Goal: Information Seeking & Learning: Learn about a topic

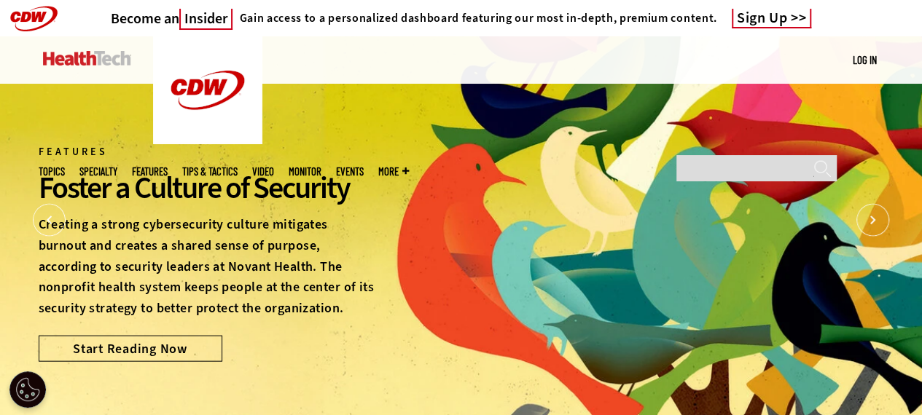
click at [79, 58] on img at bounding box center [87, 58] width 88 height 15
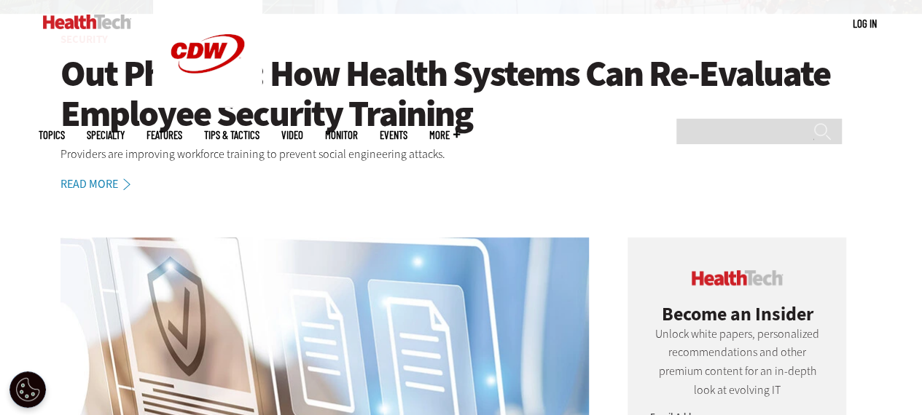
scroll to position [802, 0]
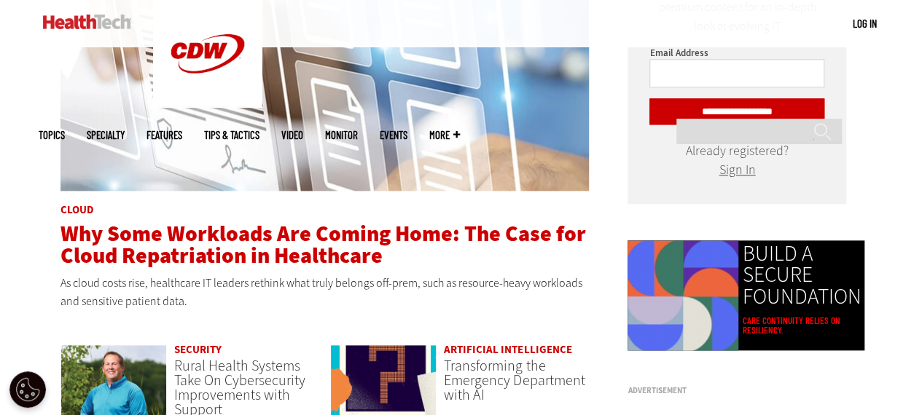
click at [275, 253] on span "Why Some Workloads Are Coming Home: The Case for Cloud Repatriation in Healthca…" at bounding box center [322, 244] width 525 height 51
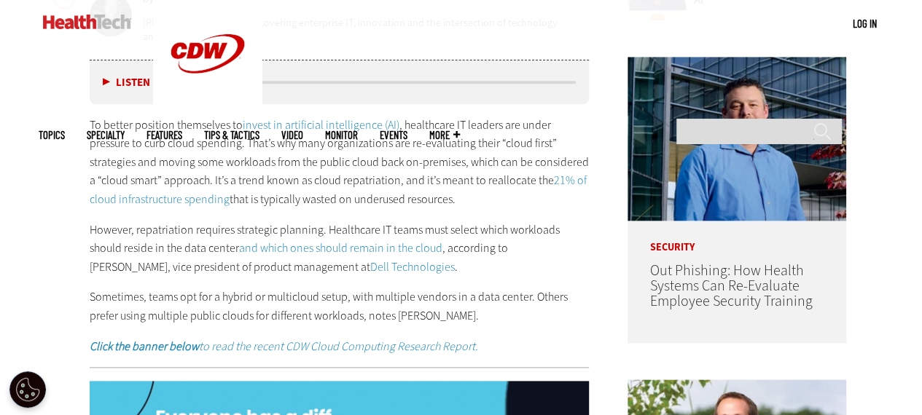
scroll to position [656, 0]
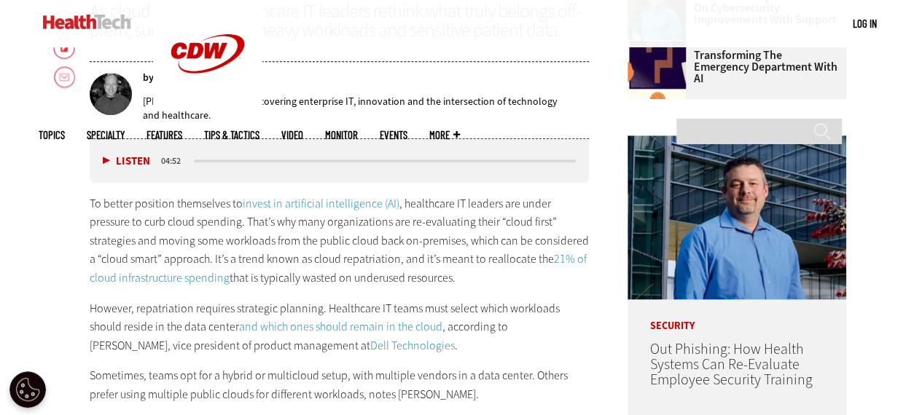
click at [190, 276] on link "21% of cloud infrastructure spending" at bounding box center [338, 268] width 497 height 34
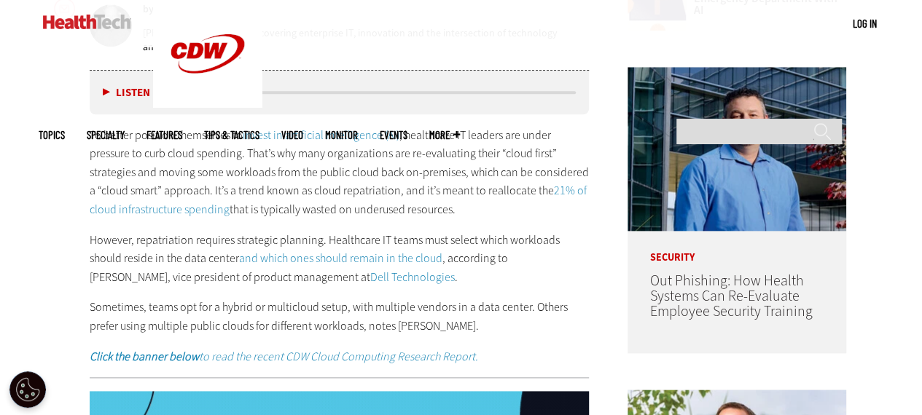
scroll to position [729, 0]
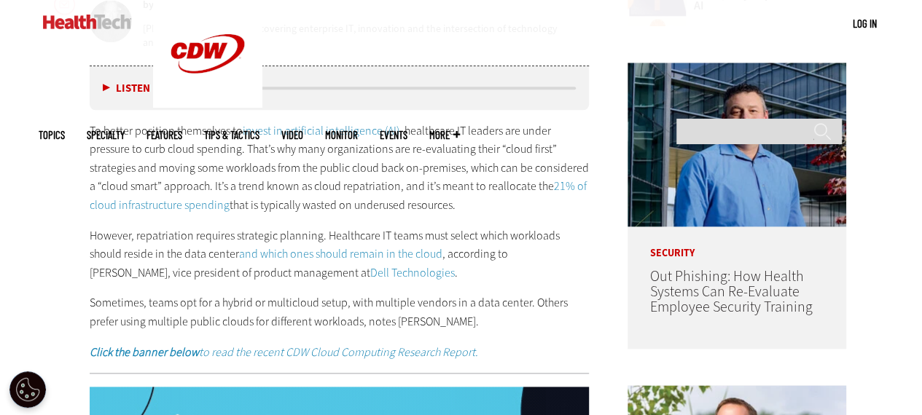
click at [337, 253] on link "and which ones should remain in the cloud" at bounding box center [340, 253] width 203 height 15
click at [370, 270] on link "Dell Technologies" at bounding box center [412, 272] width 85 height 15
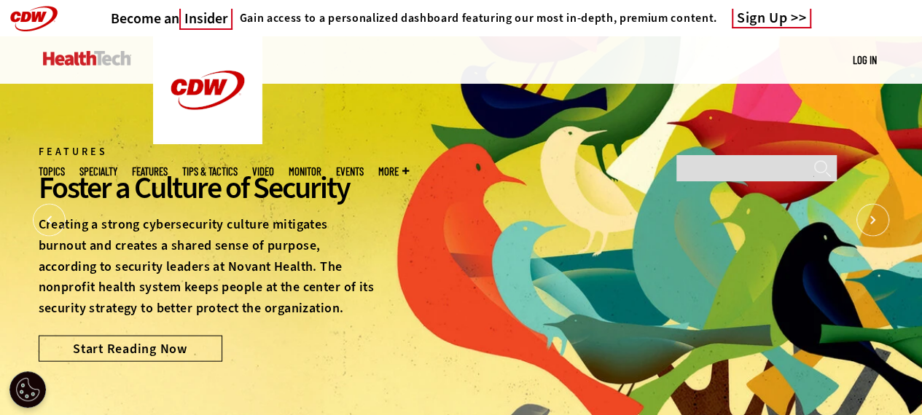
click at [85, 57] on img at bounding box center [87, 58] width 88 height 15
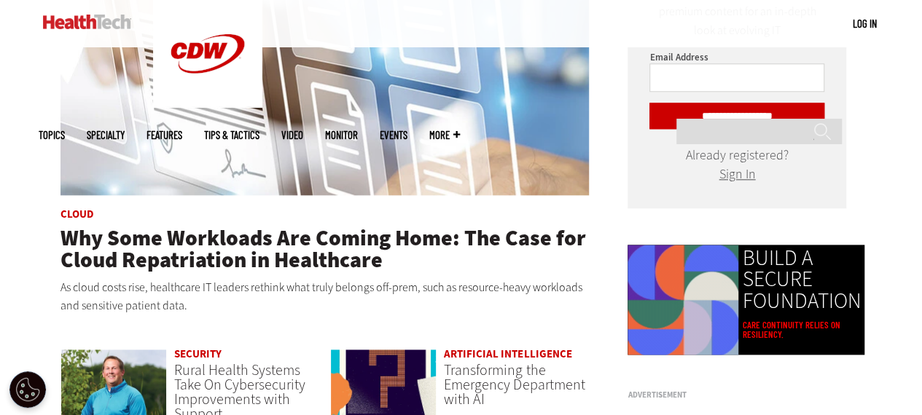
scroll to position [943, 0]
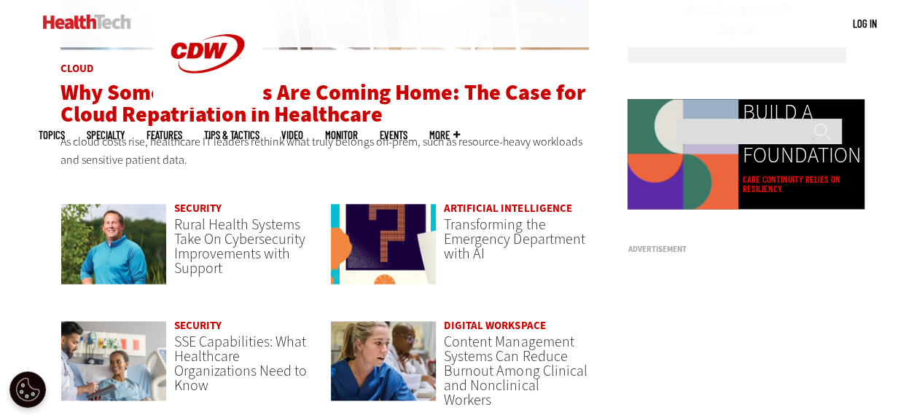
click at [257, 88] on span "Why Some Workloads Are Coming Home: The Case for Cloud Repatriation in Healthca…" at bounding box center [322, 103] width 525 height 51
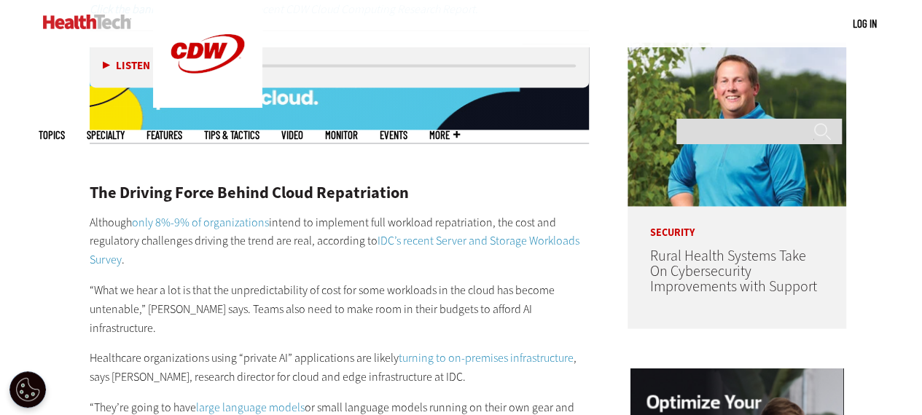
scroll to position [1093, 0]
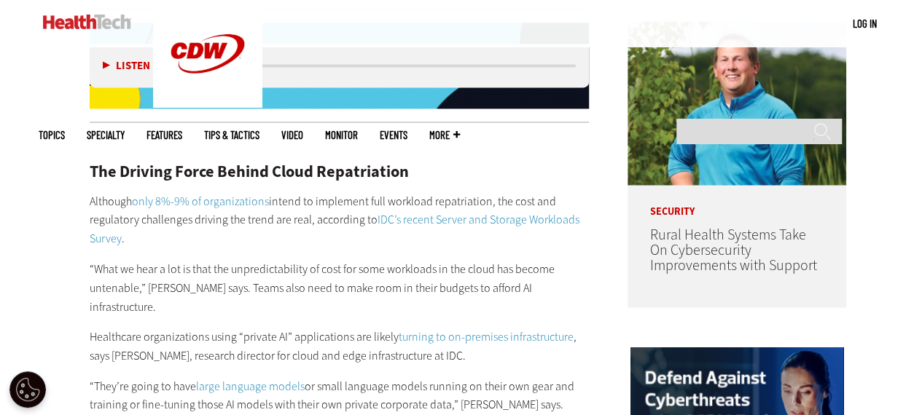
click at [223, 194] on link "only 8%-9% of organizations" at bounding box center [200, 201] width 137 height 15
click at [429, 219] on link "IDC’s recent Server and Storage Workloads Survey" at bounding box center [335, 229] width 490 height 34
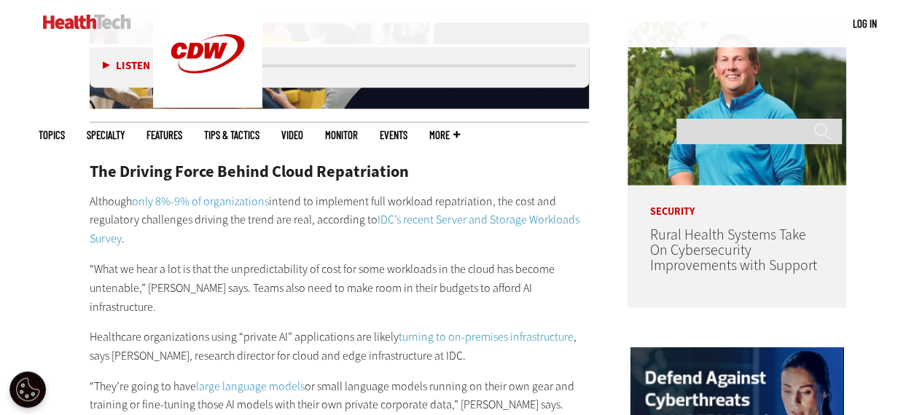
click at [453, 216] on link "IDC’s recent Server and Storage Workloads Survey" at bounding box center [335, 229] width 490 height 34
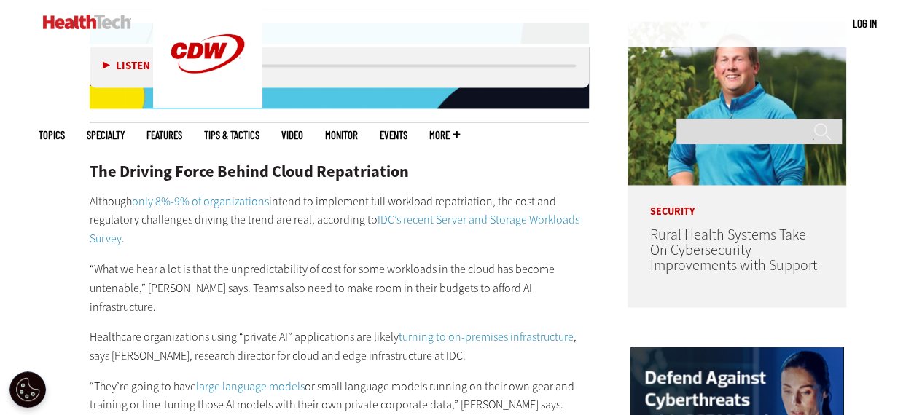
click at [453, 329] on link "turning to on-premises infrastructure" at bounding box center [486, 336] width 175 height 15
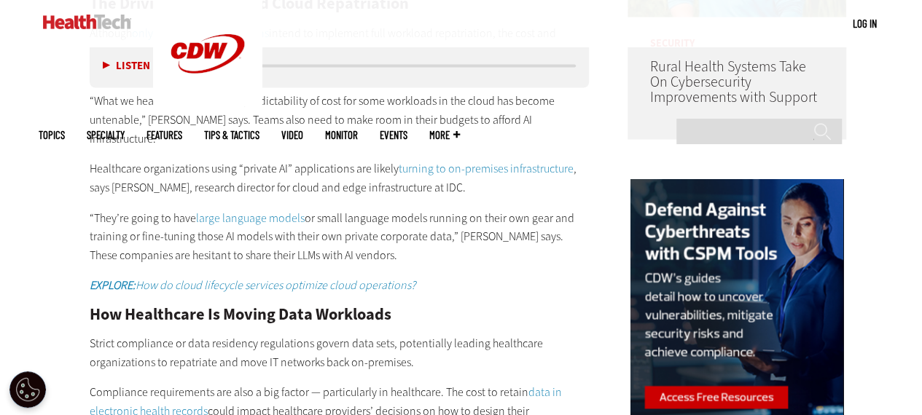
scroll to position [1312, 0]
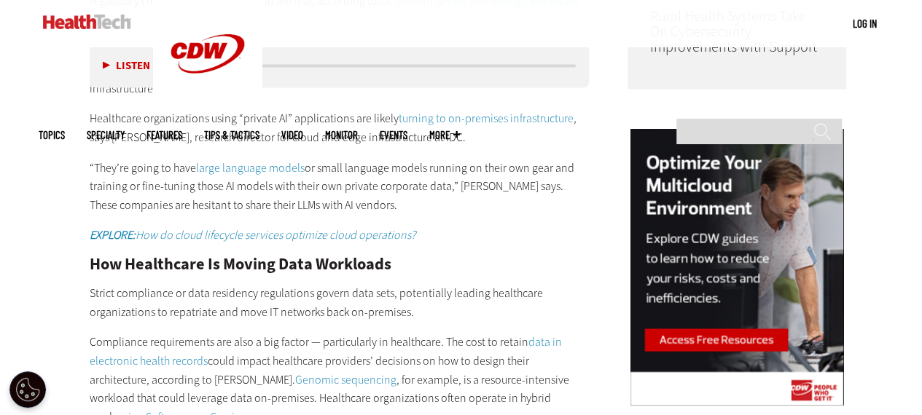
click at [245, 160] on link "large language models" at bounding box center [250, 167] width 109 height 15
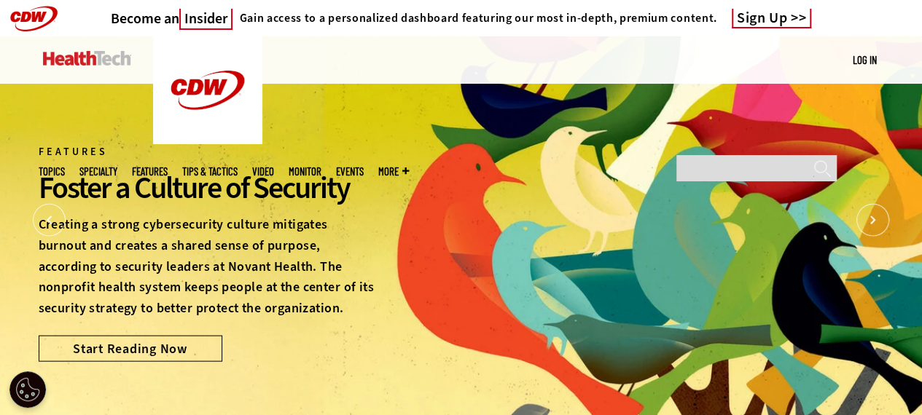
click at [60, 60] on img at bounding box center [87, 58] width 88 height 15
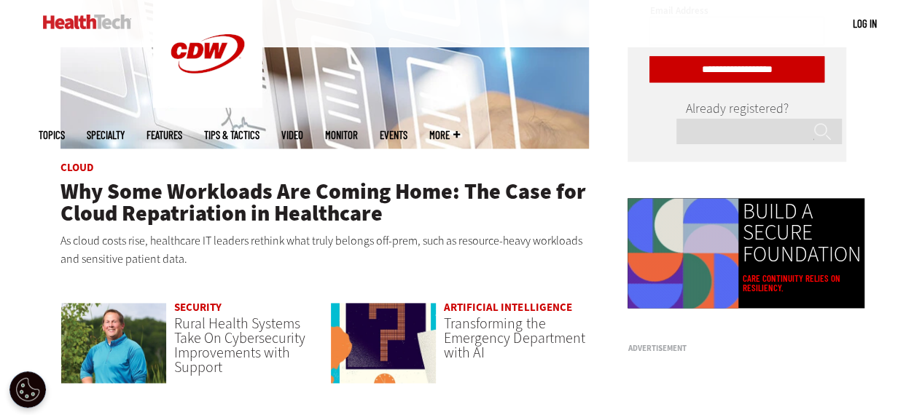
scroll to position [874, 0]
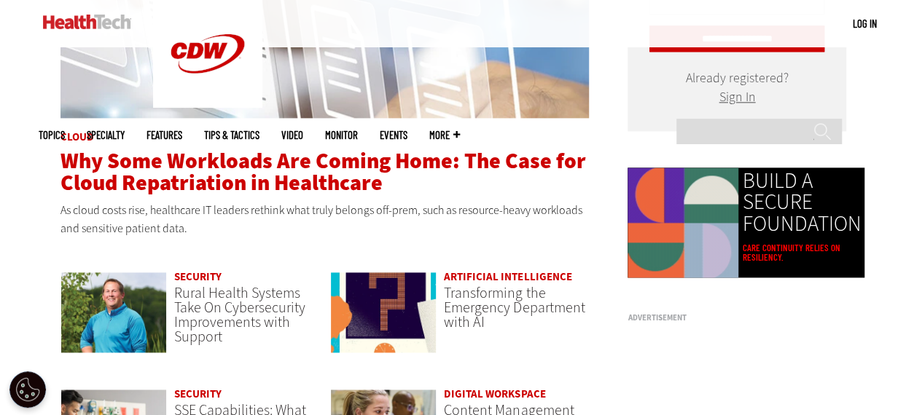
click at [274, 155] on span "Why Some Workloads Are Coming Home: The Case for Cloud Repatriation in Healthca…" at bounding box center [322, 171] width 525 height 51
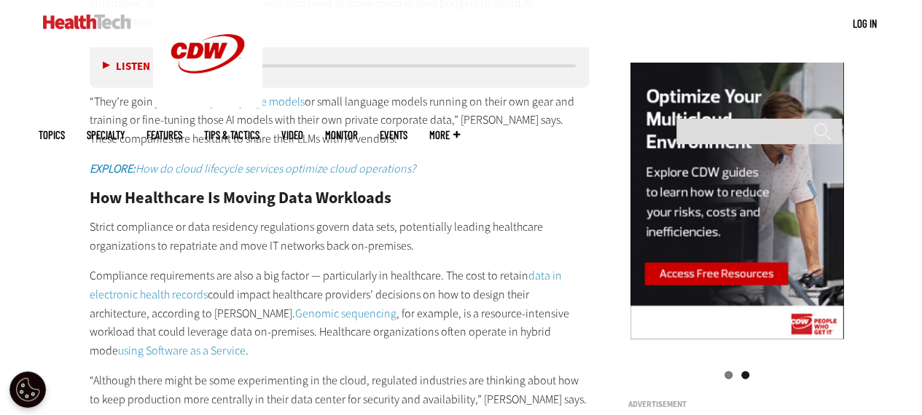
scroll to position [1385, 0]
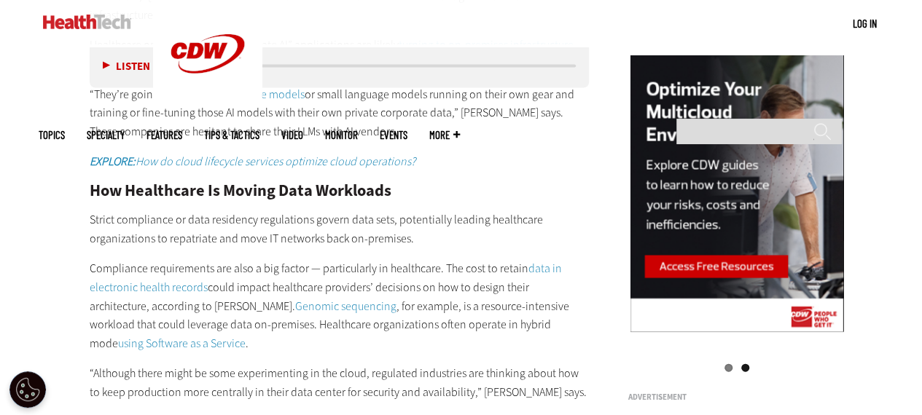
click at [182, 265] on link "data in electronic health records" at bounding box center [326, 278] width 472 height 34
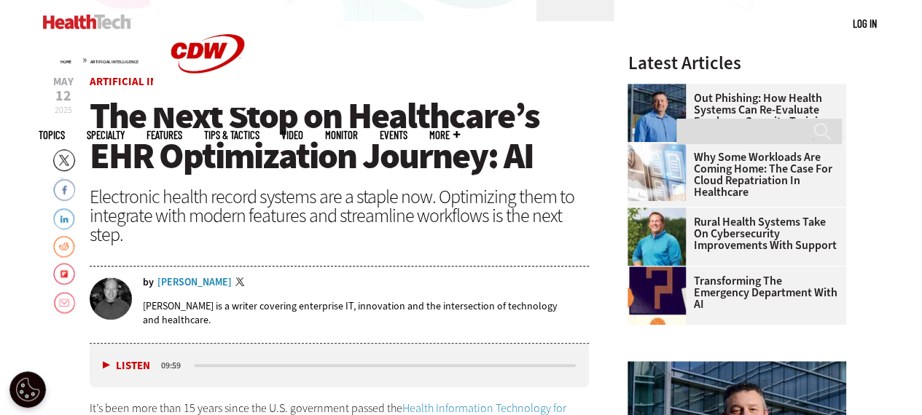
scroll to position [437, 0]
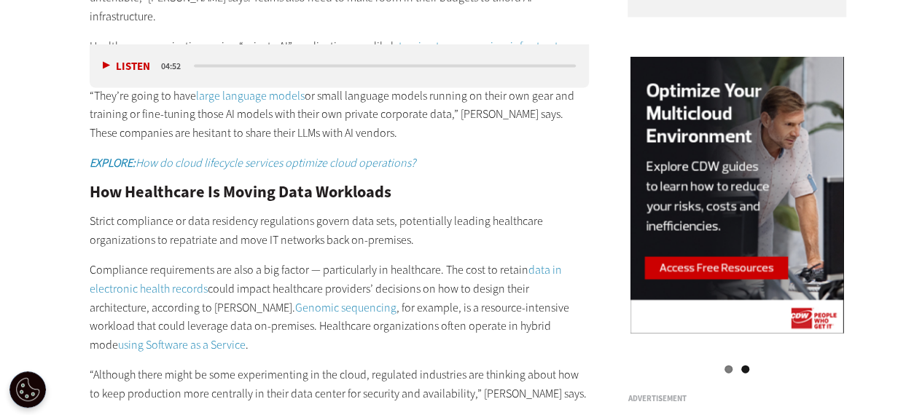
click at [295, 300] on link "Genomic sequencing" at bounding box center [345, 307] width 101 height 15
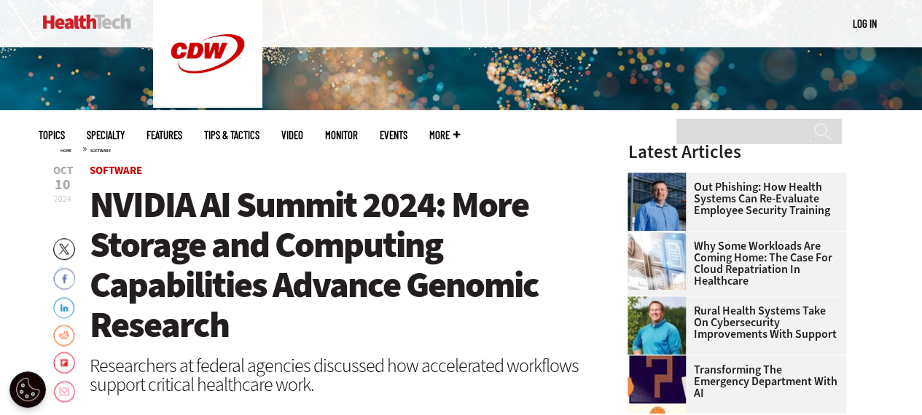
scroll to position [364, 0]
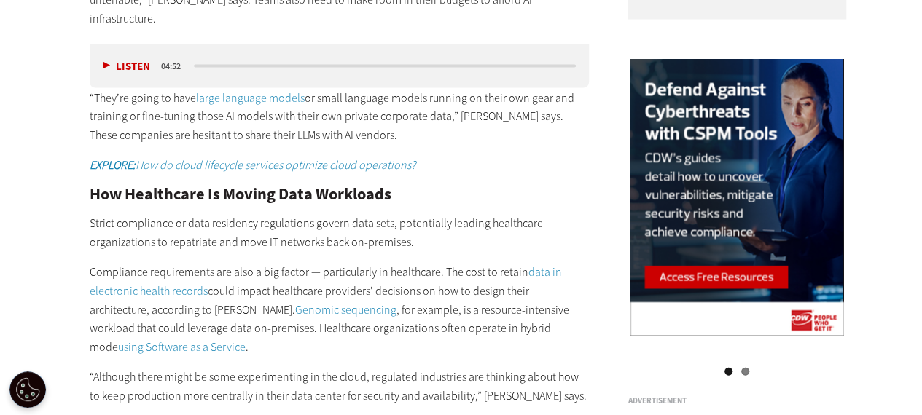
click at [118, 339] on link "using Software as a Service" at bounding box center [182, 346] width 128 height 15
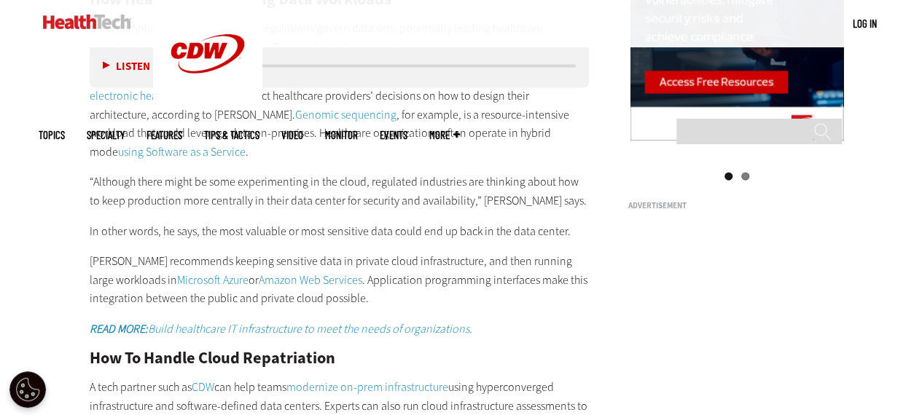
scroll to position [1600, 0]
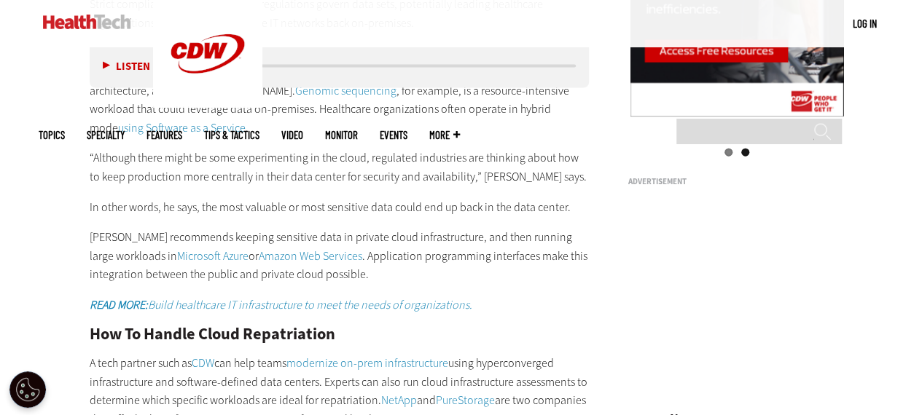
click at [204, 248] on link "Microsoft Azure" at bounding box center [212, 255] width 71 height 15
click at [313, 248] on link "Amazon Web Services" at bounding box center [310, 255] width 103 height 15
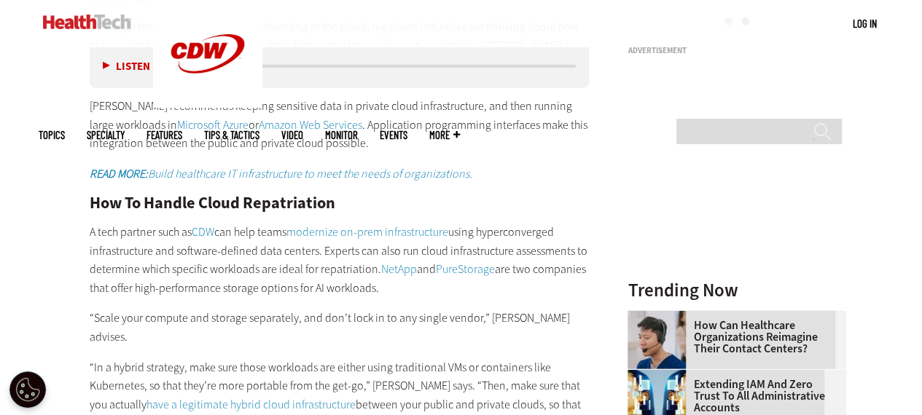
scroll to position [1746, 0]
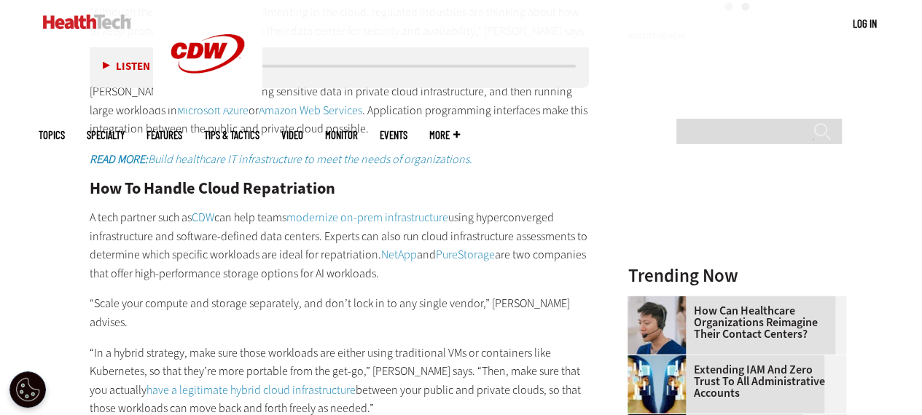
click at [385, 210] on link "modernize on-prem infrastructure" at bounding box center [367, 217] width 162 height 15
click at [203, 210] on link "CDW" at bounding box center [203, 217] width 23 height 15
click at [208, 210] on link "CDW" at bounding box center [203, 217] width 23 height 15
click at [380, 210] on link "modernize on-prem infrastructure" at bounding box center [367, 217] width 162 height 15
click at [398, 247] on link "NetApp" at bounding box center [399, 254] width 36 height 15
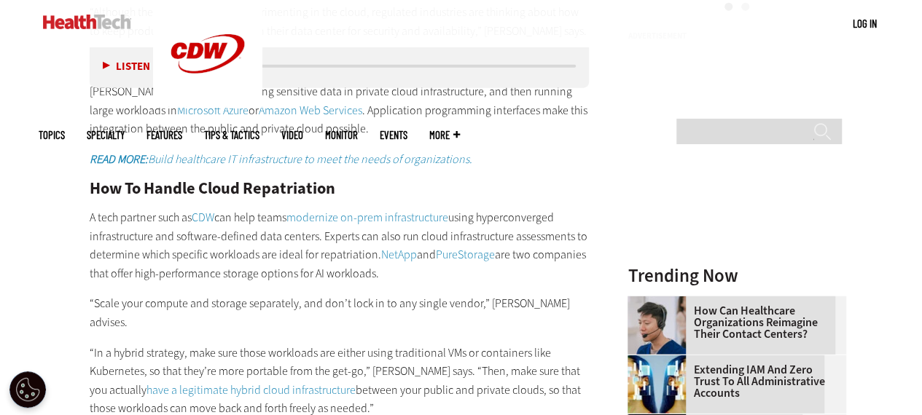
click at [477, 247] on link "PureStorage" at bounding box center [465, 254] width 59 height 15
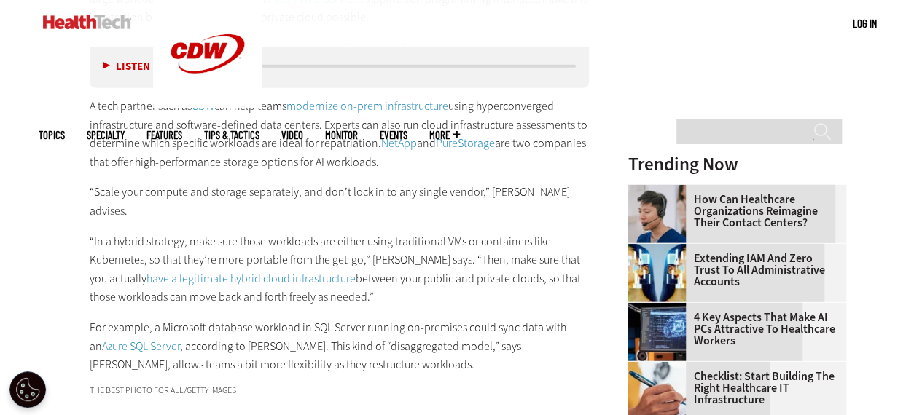
scroll to position [1892, 0]
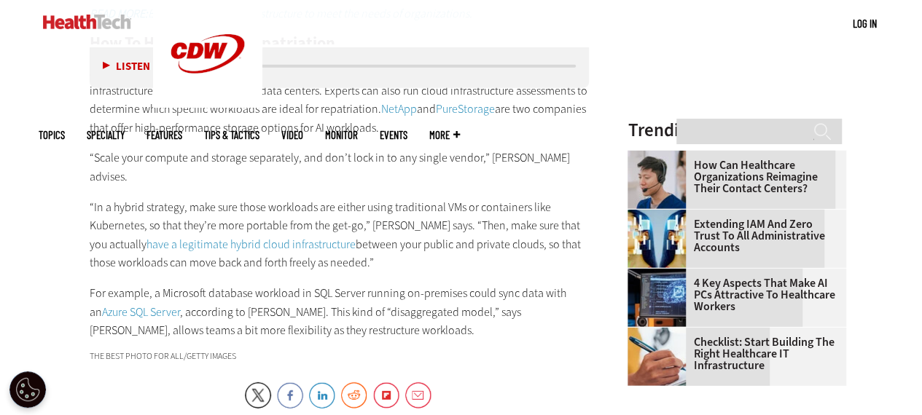
click at [251, 237] on link "have a legitimate hybrid cloud infrastructure" at bounding box center [250, 244] width 209 height 15
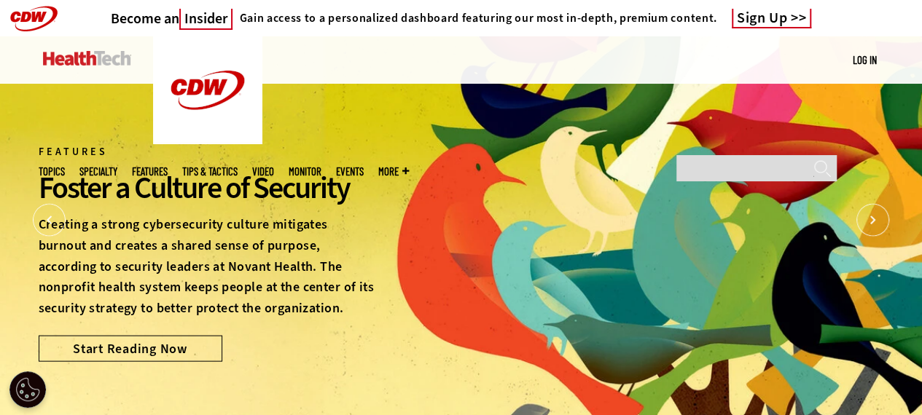
click at [90, 49] on link at bounding box center [87, 58] width 88 height 44
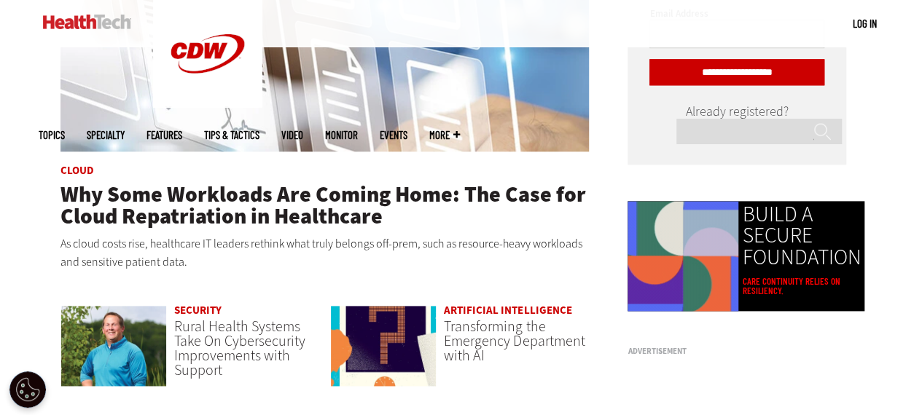
scroll to position [874, 0]
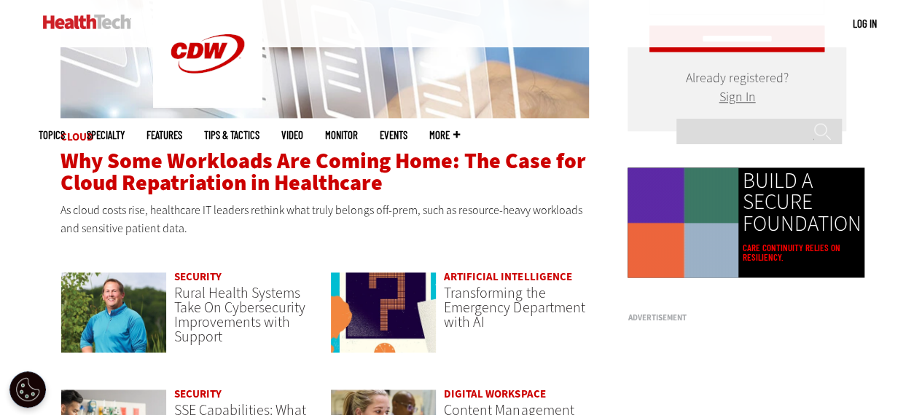
click at [245, 185] on span "Why Some Workloads Are Coming Home: The Case for Cloud Repatriation in Healthca…" at bounding box center [322, 171] width 525 height 51
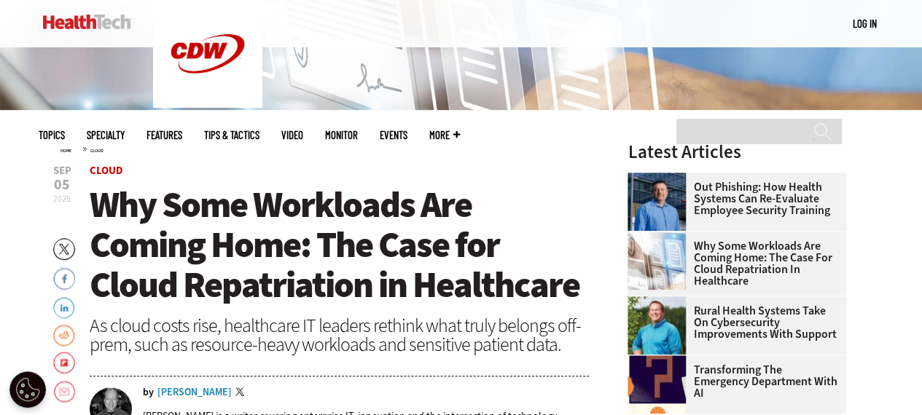
scroll to position [364, 0]
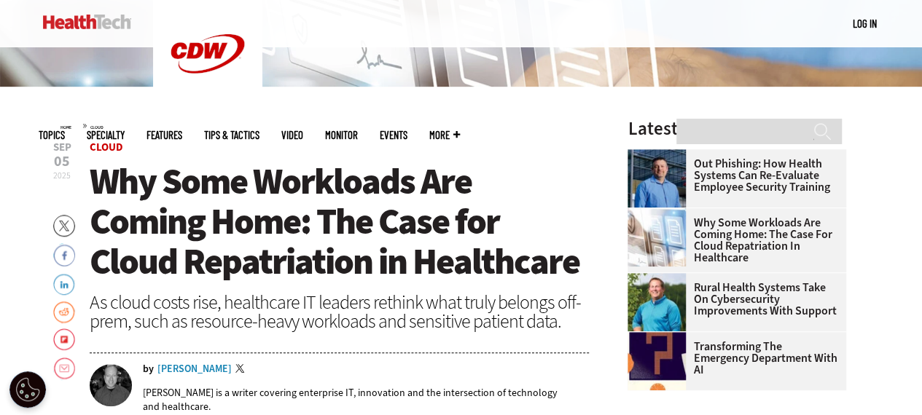
click at [64, 220] on link "Twitter" at bounding box center [64, 226] width 22 height 23
click at [64, 225] on link "Twitter" at bounding box center [64, 226] width 22 height 23
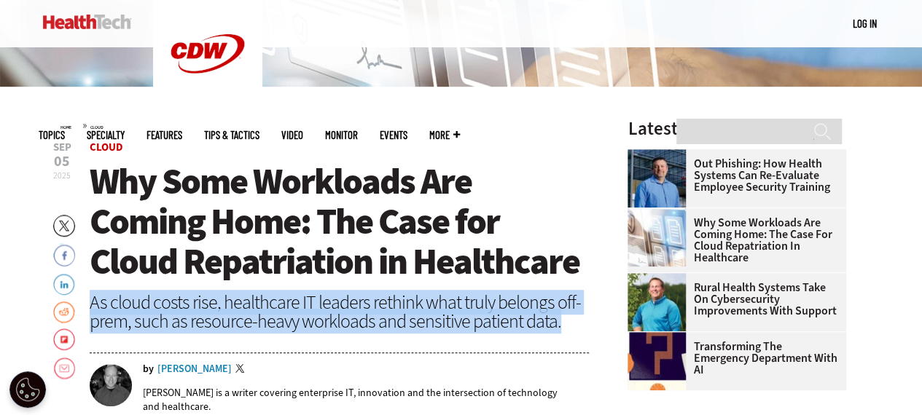
drag, startPoint x: 559, startPoint y: 326, endPoint x: 85, endPoint y: 306, distance: 474.8
copy div "As cloud costs rise, healthcare IT leaders rethink what truly belongs off-prem,…"
click at [58, 284] on link "LinkedIn" at bounding box center [64, 283] width 22 height 23
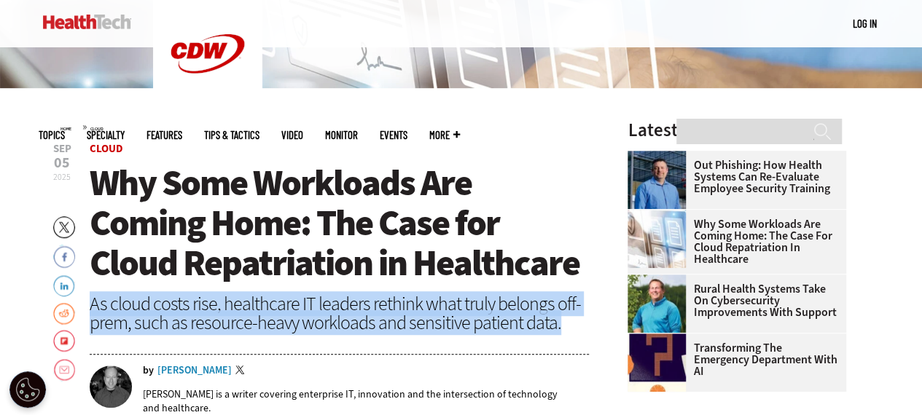
scroll to position [291, 0]
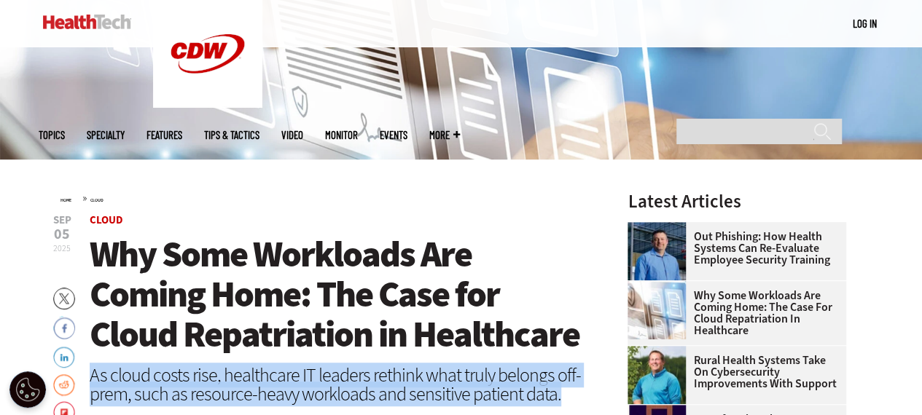
click at [60, 294] on link "Twitter" at bounding box center [64, 299] width 22 height 23
